Goal: Task Accomplishment & Management: Use online tool/utility

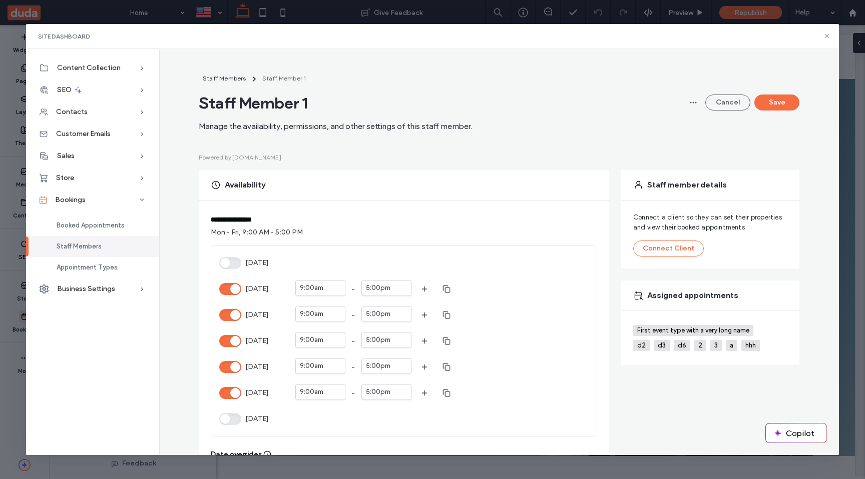
scroll to position [361, 0]
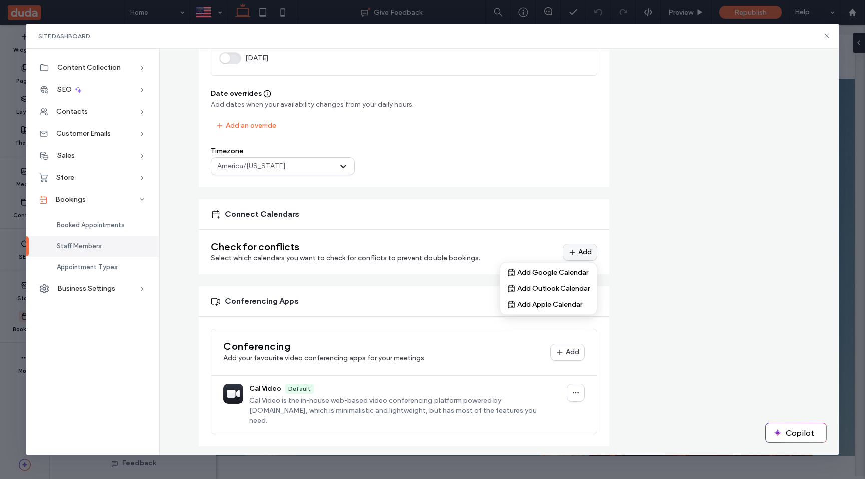
click at [584, 257] on button "Add" at bounding box center [579, 252] width 35 height 17
click at [628, 247] on div "Staff member details Connect a client so they can set their properties and view…" at bounding box center [710, 128] width 178 height 638
click at [828, 40] on icon at bounding box center [827, 36] width 8 height 8
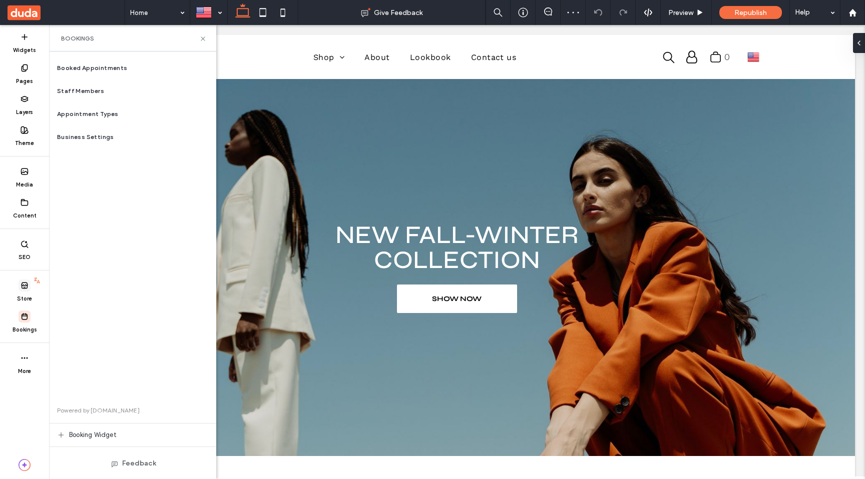
click at [21, 294] on label "Store" at bounding box center [24, 297] width 15 height 11
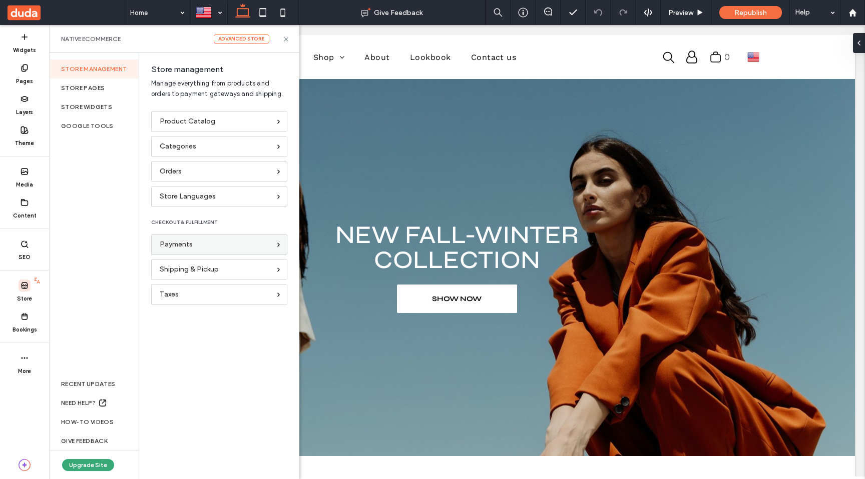
click at [223, 251] on div "Payments" at bounding box center [219, 244] width 136 height 21
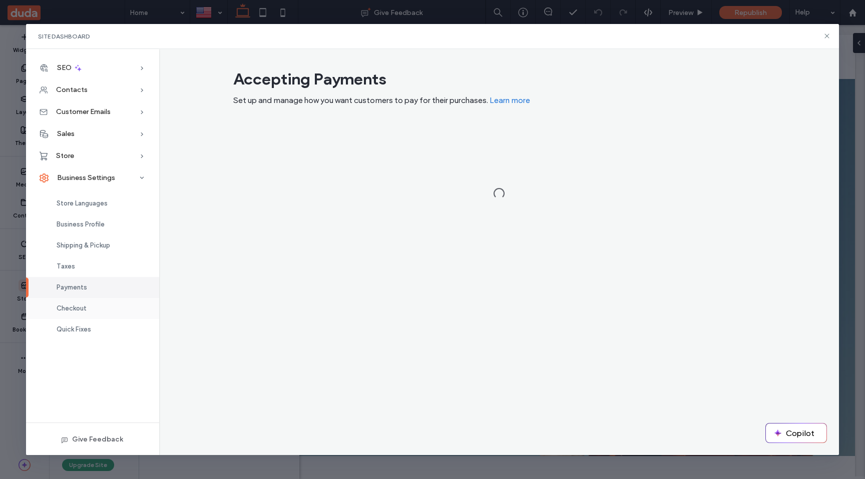
click at [80, 311] on span "Checkout" at bounding box center [72, 309] width 30 height 8
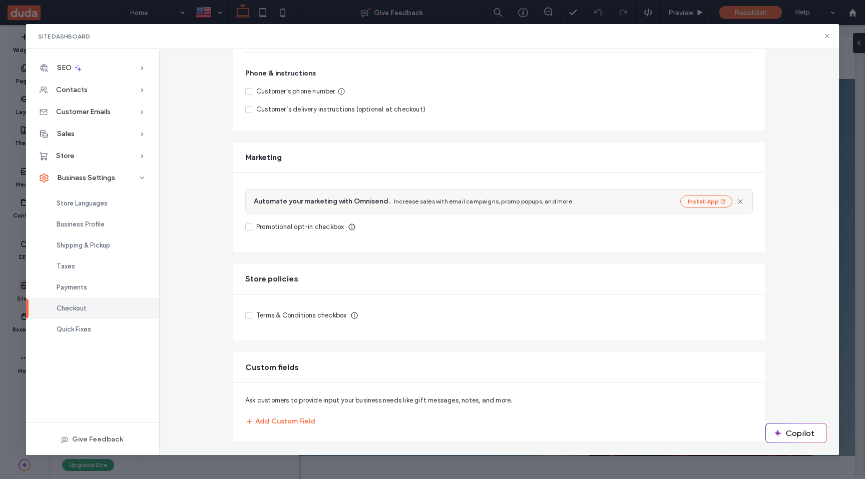
scroll to position [268, 0]
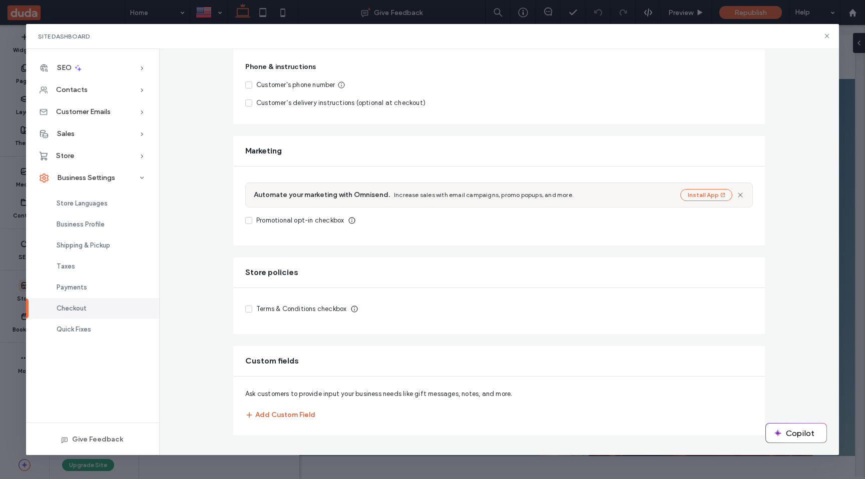
click at [275, 416] on button "Add Custom Field" at bounding box center [280, 415] width 70 height 16
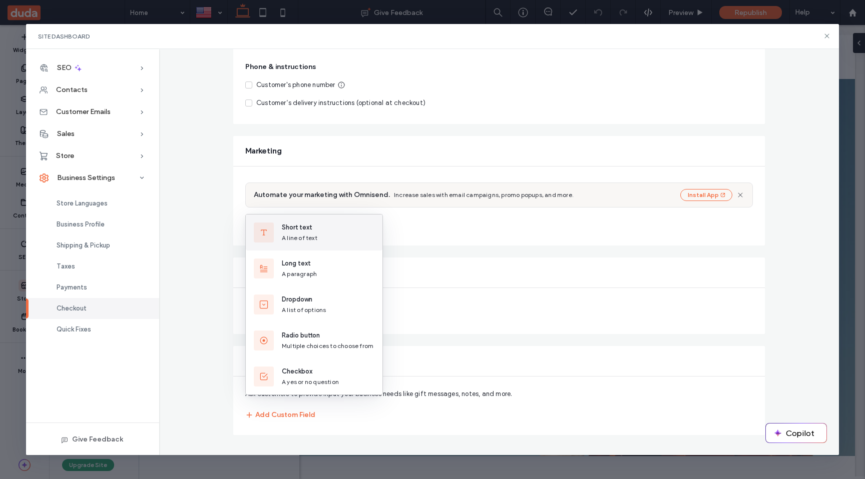
click at [318, 237] on button "Short text A line of text" at bounding box center [314, 233] width 137 height 36
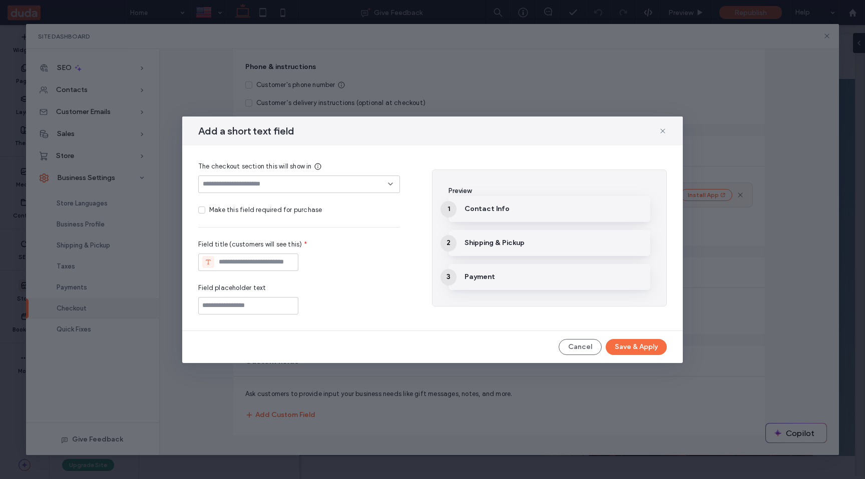
click at [393, 183] on icon at bounding box center [390, 184] width 8 height 8
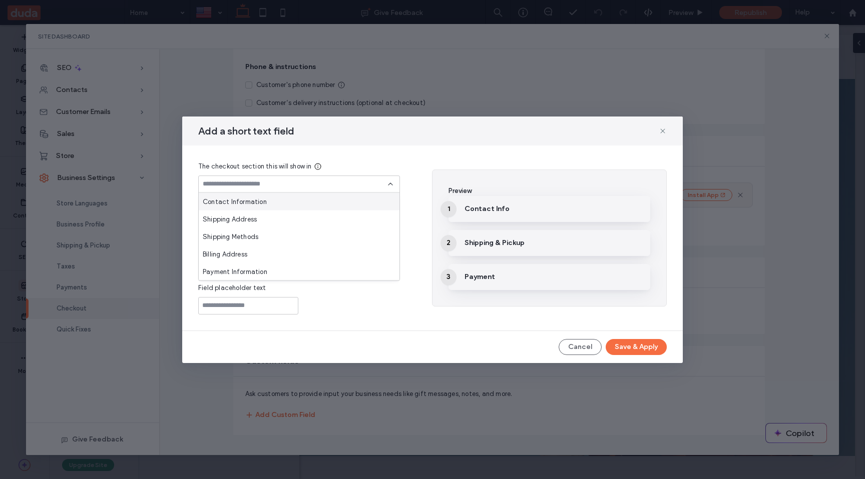
click at [281, 202] on div "Contact Information" at bounding box center [299, 202] width 201 height 18
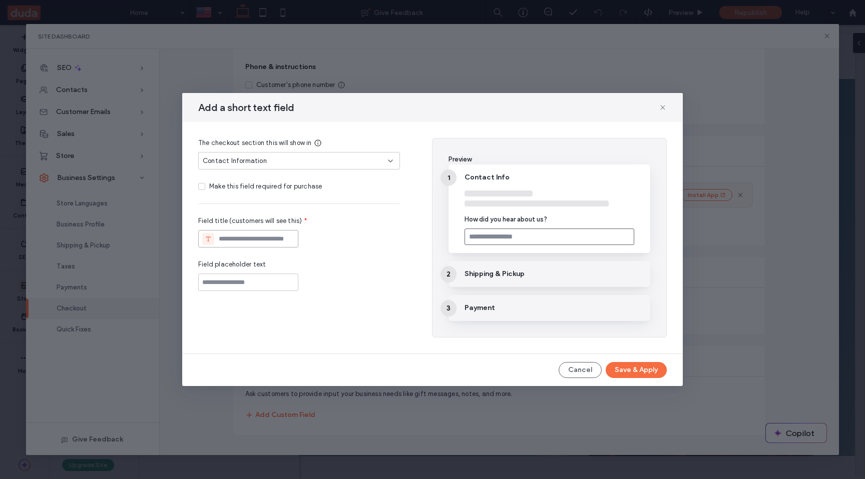
click at [245, 238] on input at bounding box center [248, 239] width 100 height 18
type input "**********"
click at [237, 281] on input at bounding box center [248, 283] width 100 height 18
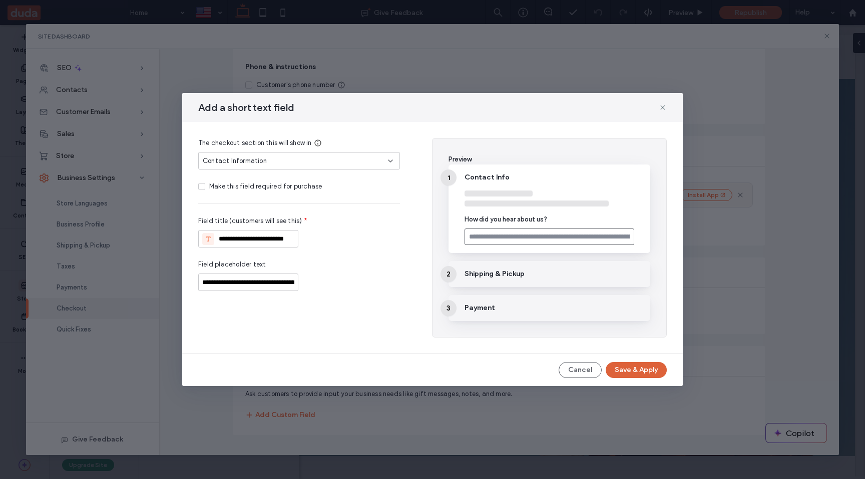
click at [639, 371] on button "Save & Apply" at bounding box center [635, 370] width 61 height 16
click at [584, 237] on input "text" at bounding box center [549, 237] width 170 height 17
drag, startPoint x: 528, startPoint y: 239, endPoint x: 630, endPoint y: 239, distance: 102.6
click at [630, 239] on input "text" at bounding box center [549, 237] width 170 height 17
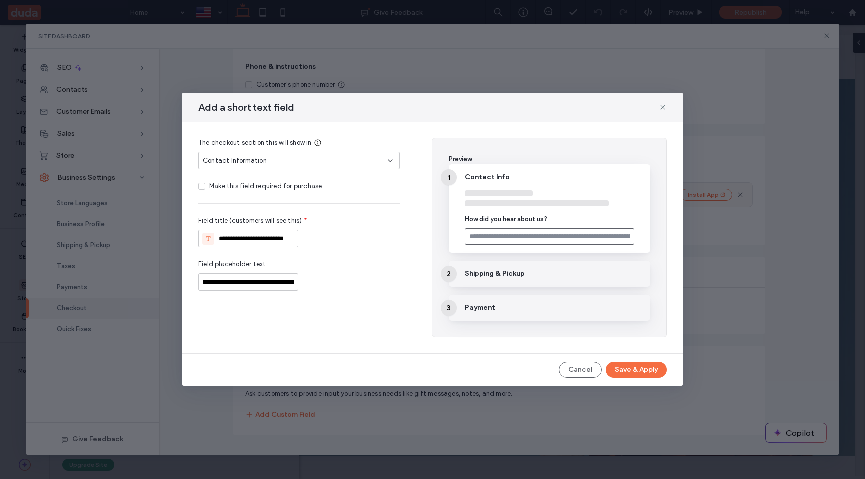
drag, startPoint x: 605, startPoint y: 242, endPoint x: 578, endPoint y: 241, distance: 27.0
click at [576, 241] on input "text" at bounding box center [549, 237] width 170 height 17
drag, startPoint x: 545, startPoint y: 239, endPoint x: 539, endPoint y: 241, distance: 6.8
click at [539, 241] on input "text" at bounding box center [549, 237] width 170 height 17
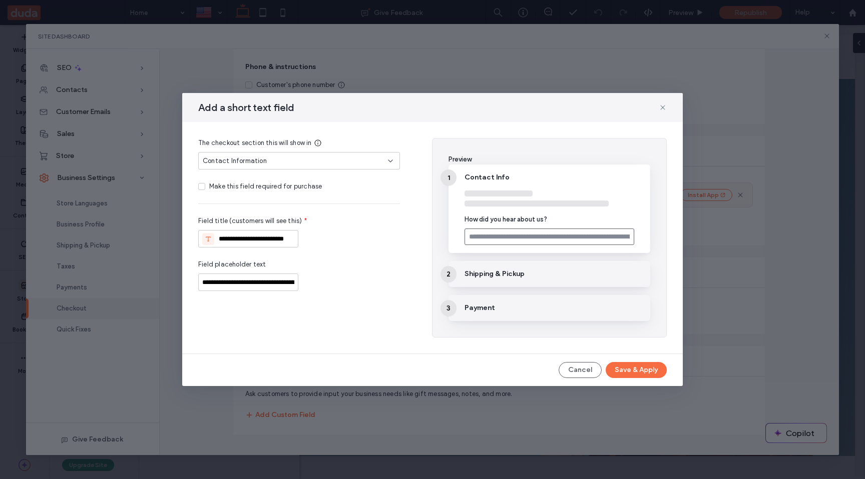
click at [447, 234] on div "Preview 1 Contact Info How did you hear about us? 2 Shipping & Pickup 3 Payment" at bounding box center [549, 238] width 235 height 200
click at [247, 238] on input "**********" at bounding box center [248, 239] width 100 height 18
click at [271, 284] on input "**********" at bounding box center [248, 283] width 100 height 18
drag, startPoint x: 286, startPoint y: 284, endPoint x: 224, endPoint y: 284, distance: 62.0
click at [224, 284] on input "**********" at bounding box center [248, 283] width 100 height 18
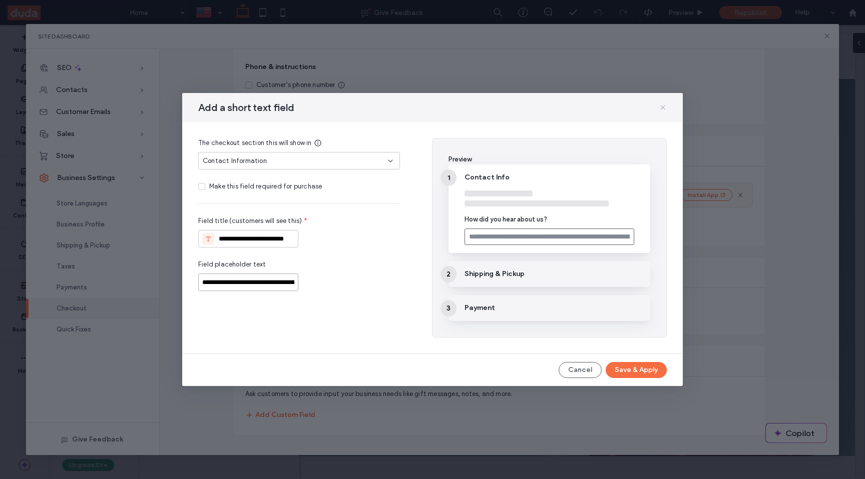
type input "**********"
click at [666, 110] on icon at bounding box center [663, 108] width 8 height 8
